Goal: Task Accomplishment & Management: Manage account settings

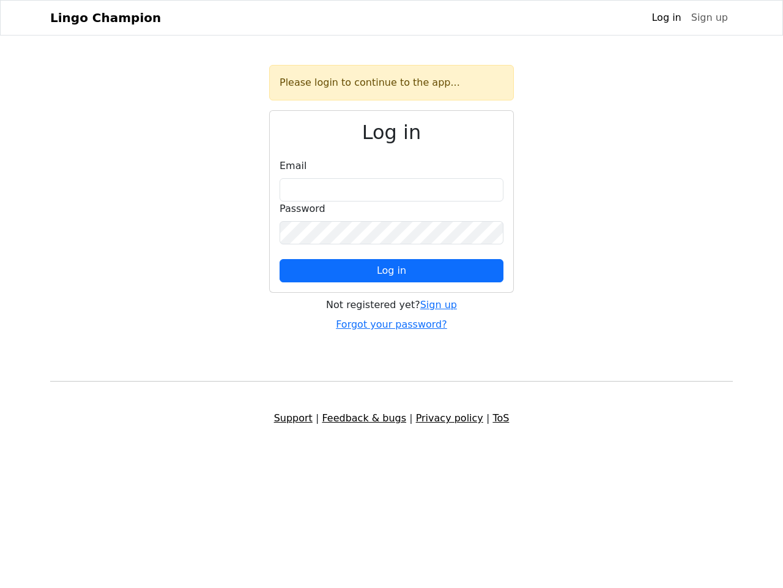
click at [392, 271] on span "Log in" at bounding box center [391, 270] width 29 height 12
